Goal: Find specific page/section

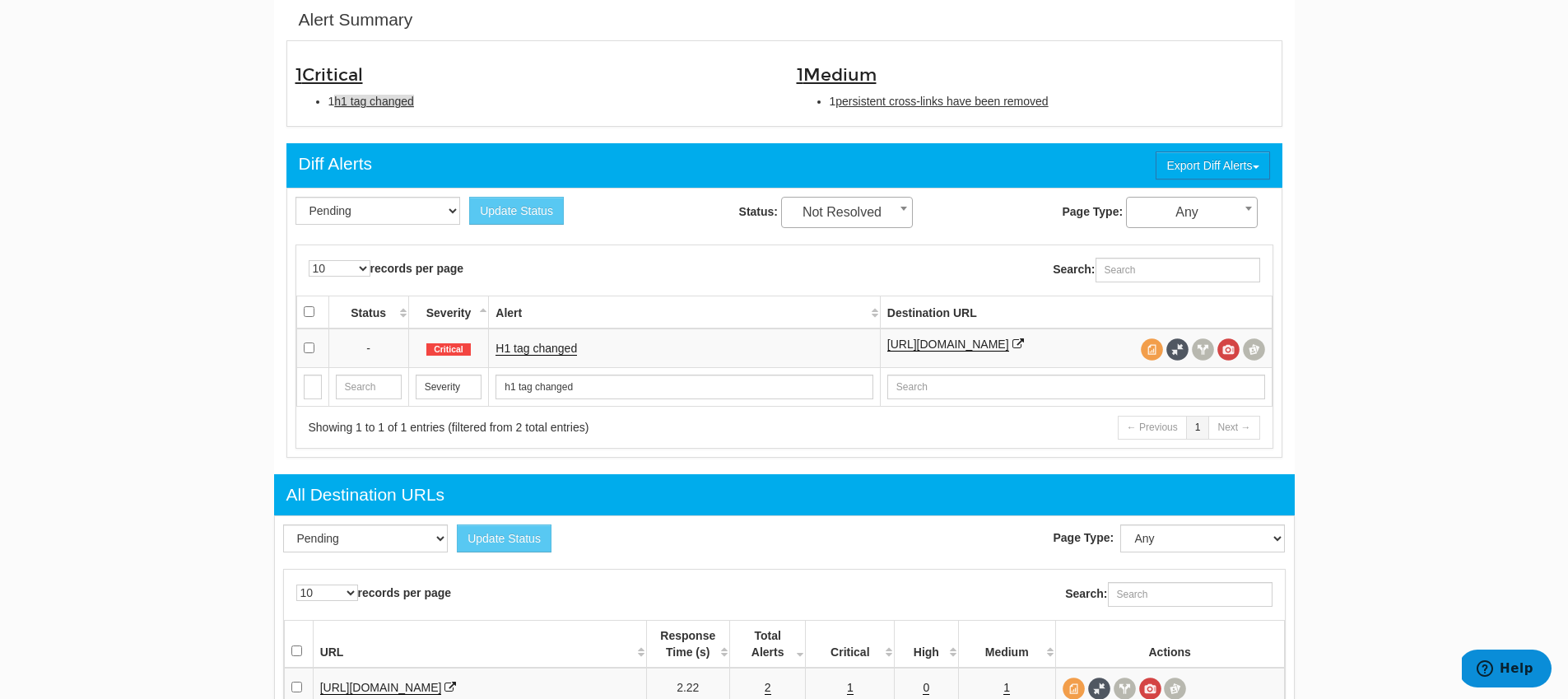
scroll to position [66, 0]
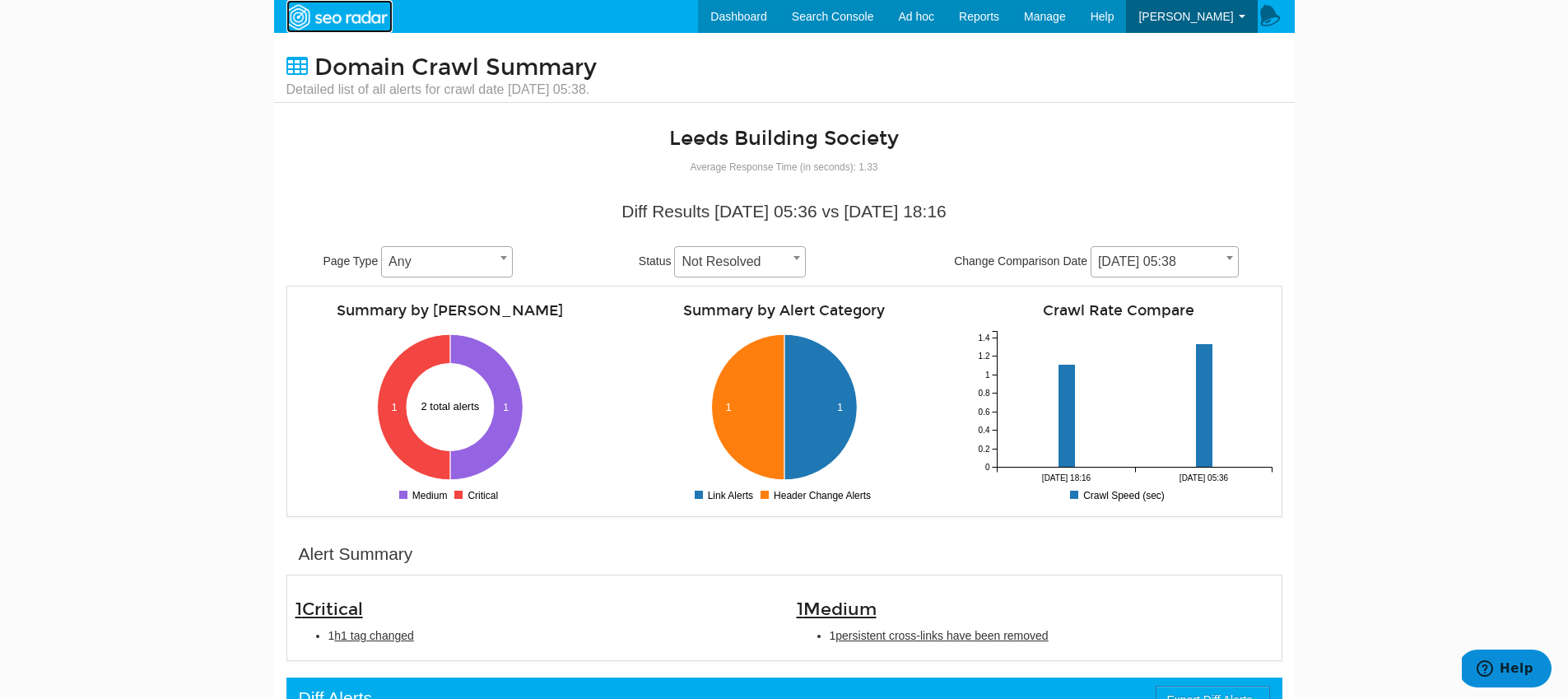
click at [314, 13] on img at bounding box center [337, 17] width 114 height 30
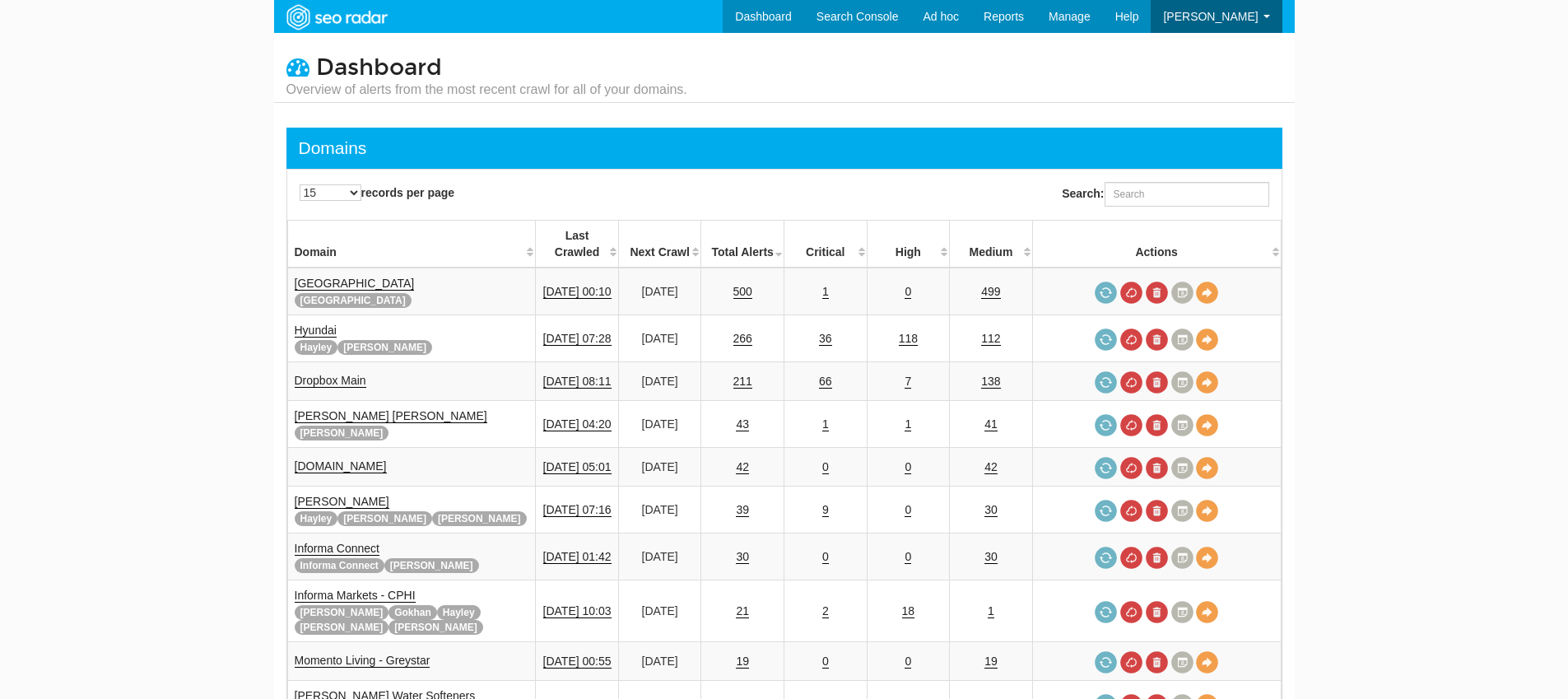
scroll to position [66, 0]
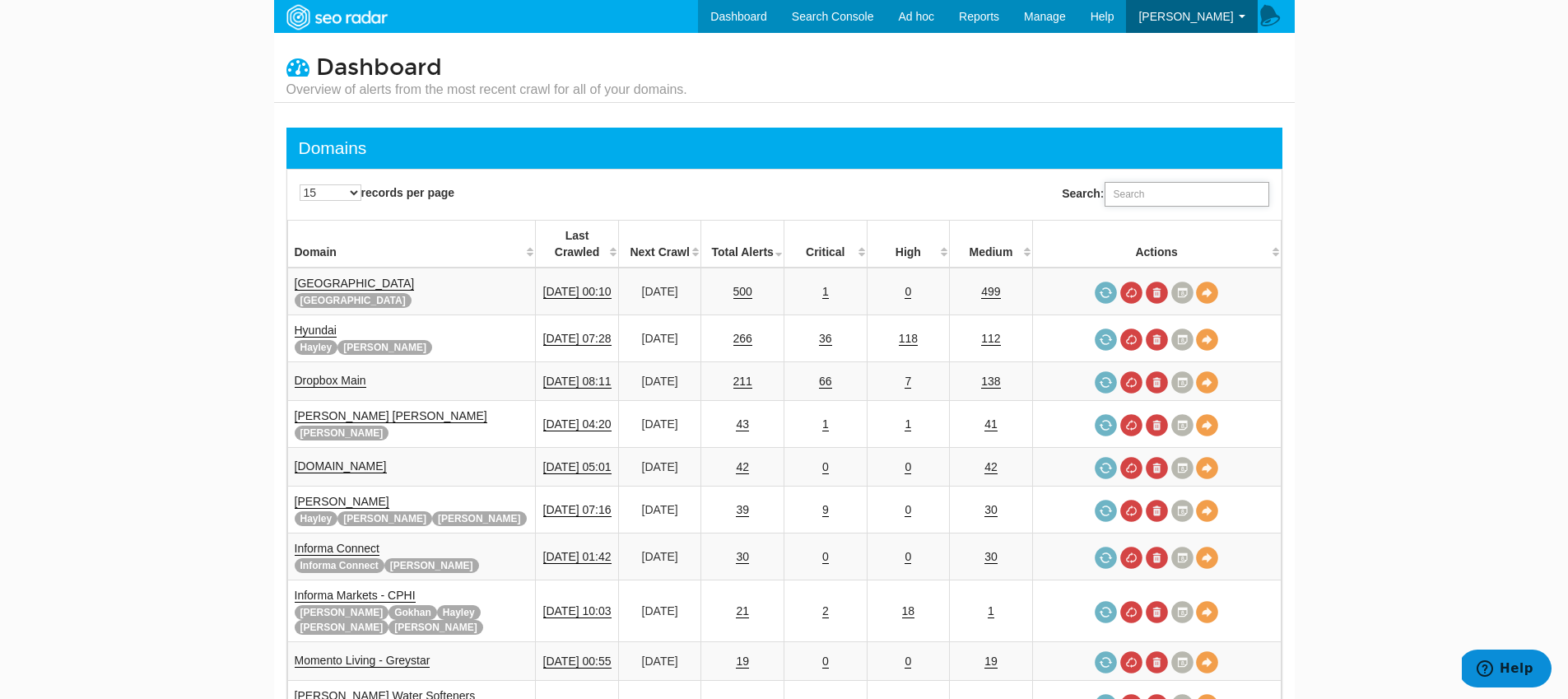
click at [1172, 196] on input "Search:" at bounding box center [1187, 194] width 165 height 25
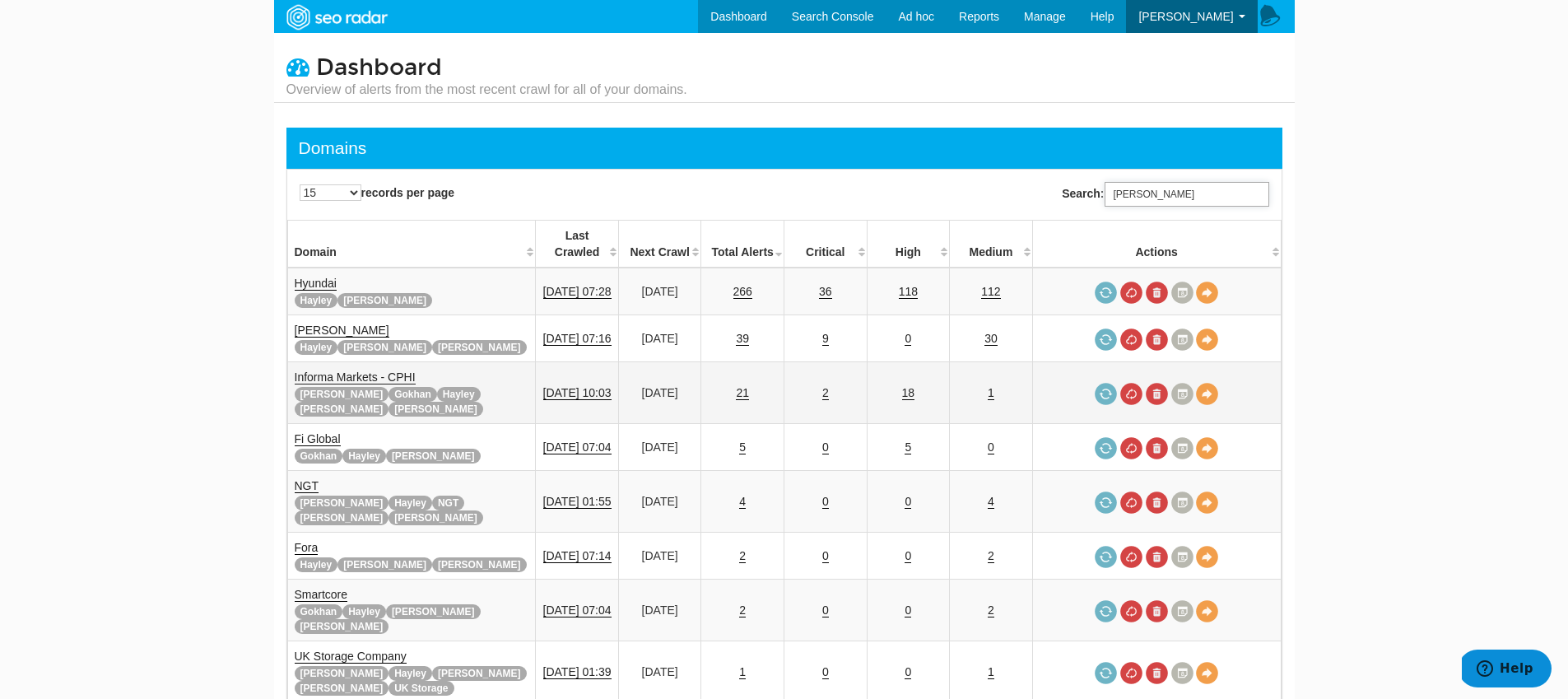
type input "[PERSON_NAME]"
click at [363, 370] on link "Informa Markets - CPHI" at bounding box center [355, 377] width 121 height 14
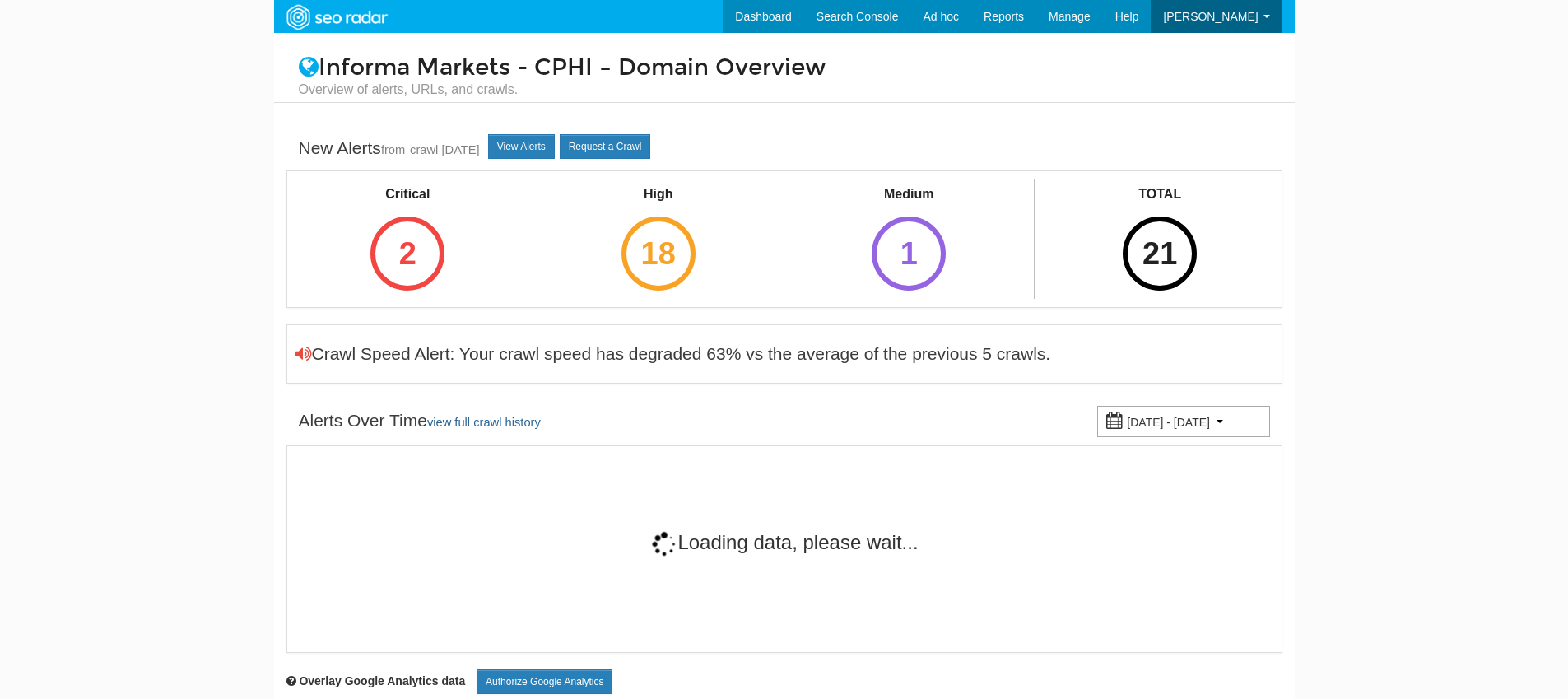
scroll to position [66, 0]
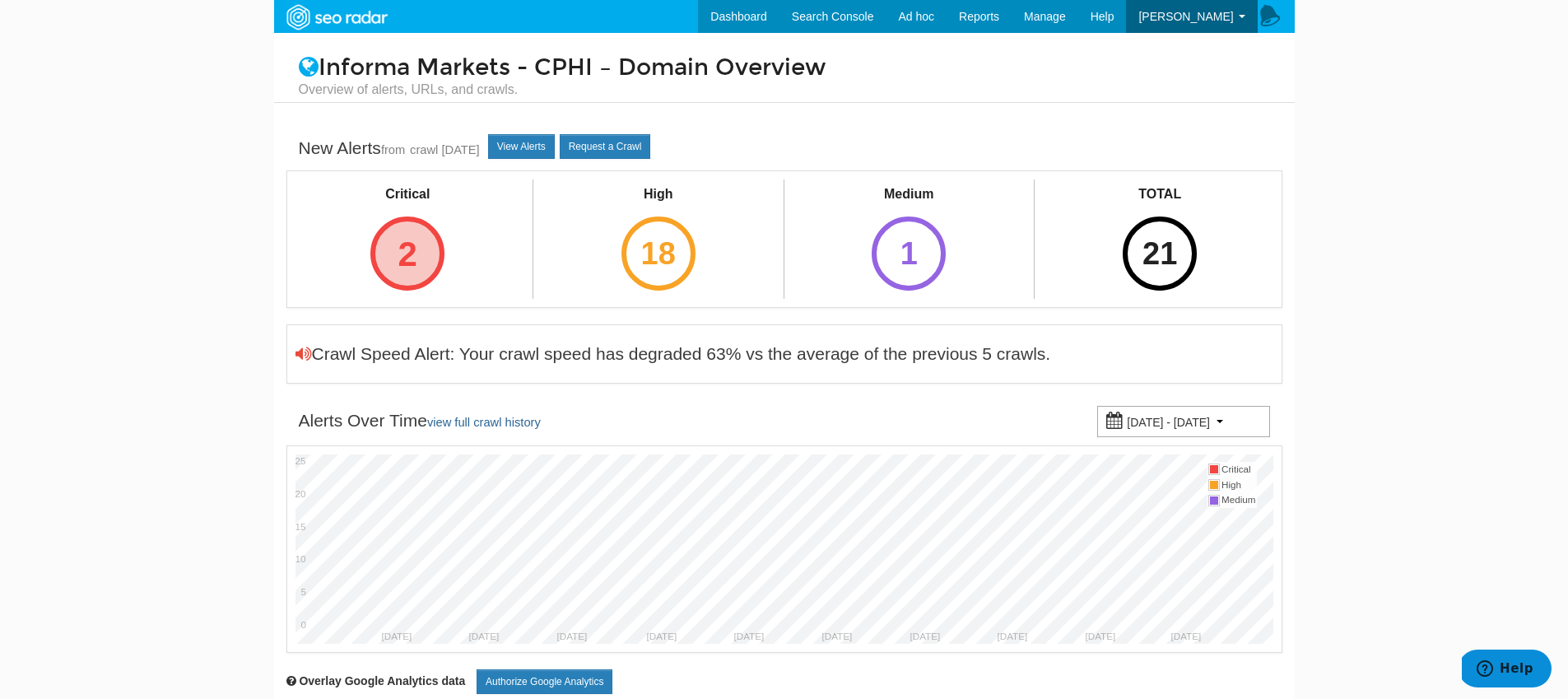
click at [389, 275] on div "2" at bounding box center [407, 253] width 74 height 74
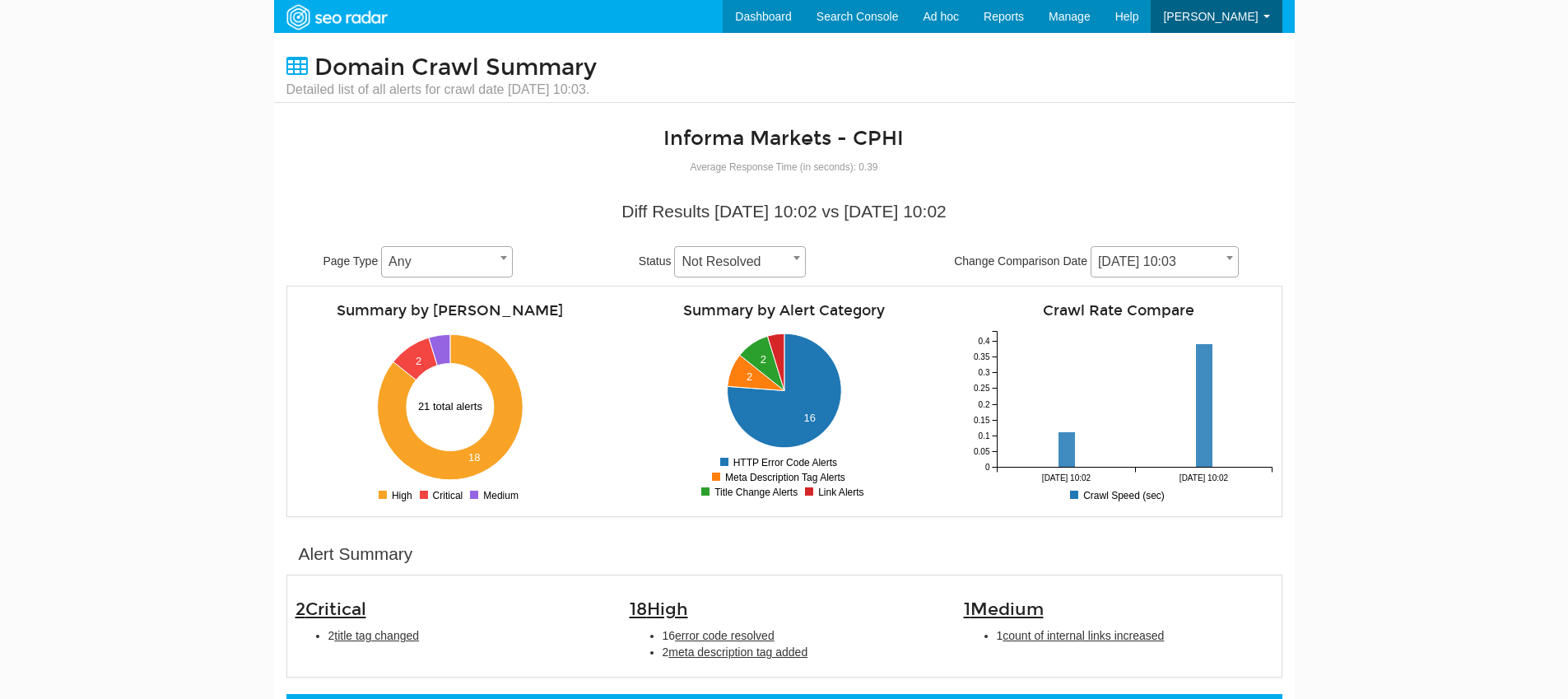
scroll to position [66, 0]
